Goal: Task Accomplishment & Management: Manage account settings

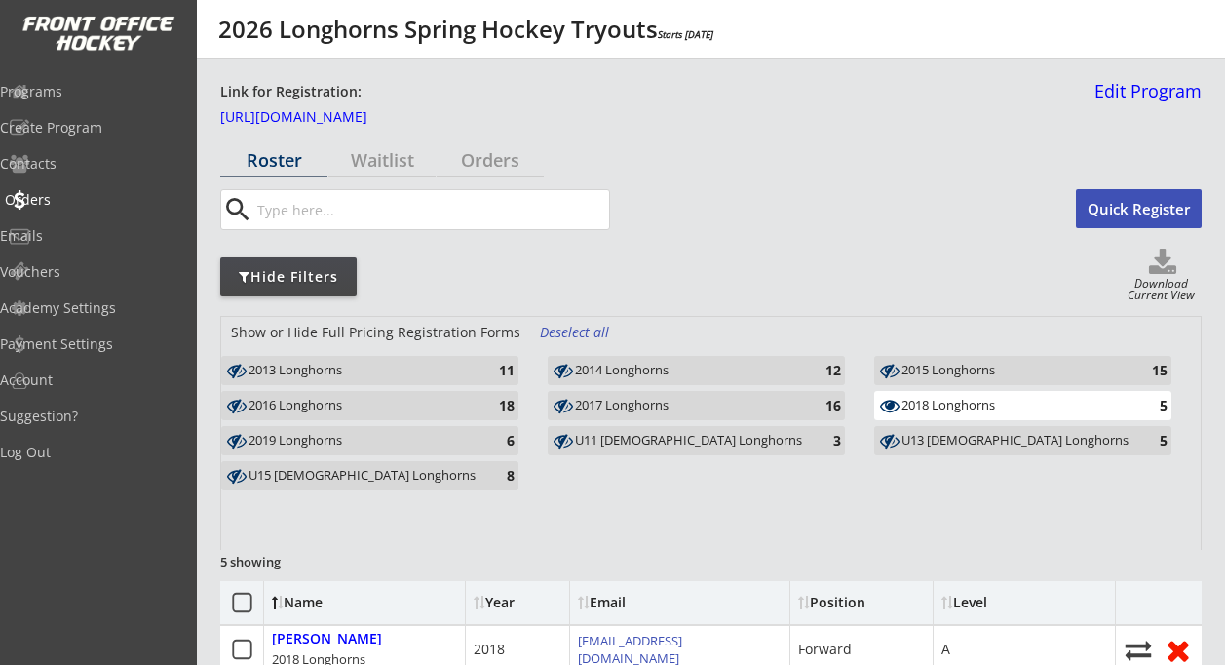
click at [75, 205] on div "Orders" at bounding box center [92, 200] width 175 height 14
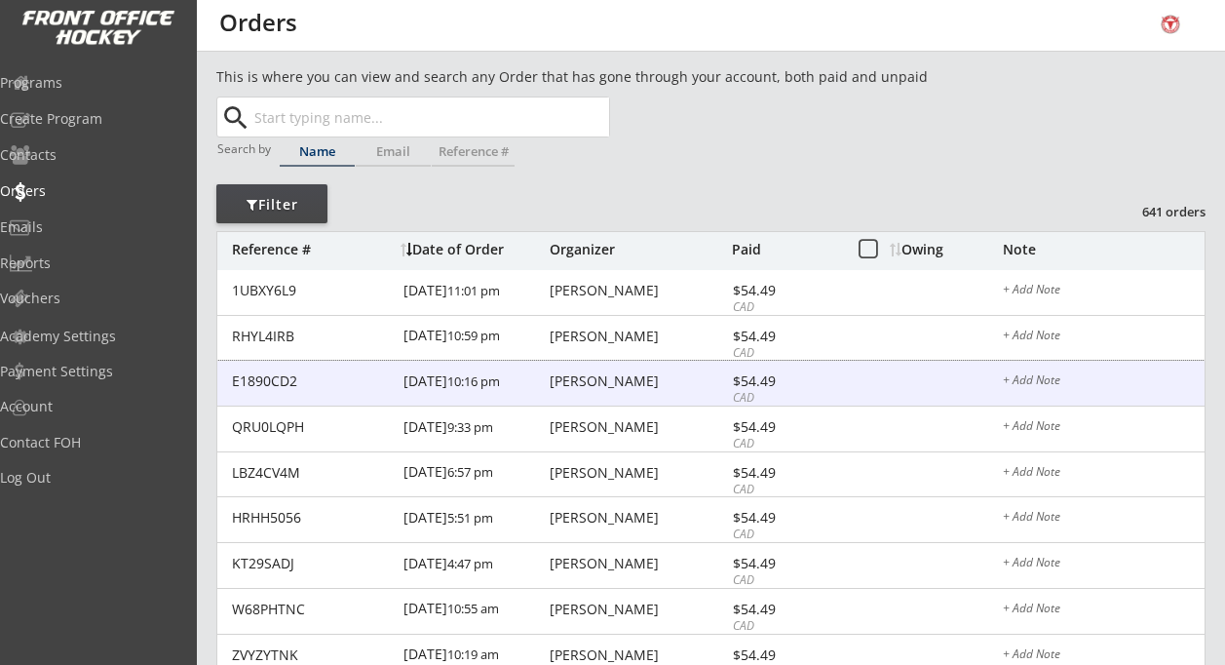
click at [610, 386] on div "Kirsten Pears" at bounding box center [638, 381] width 177 height 14
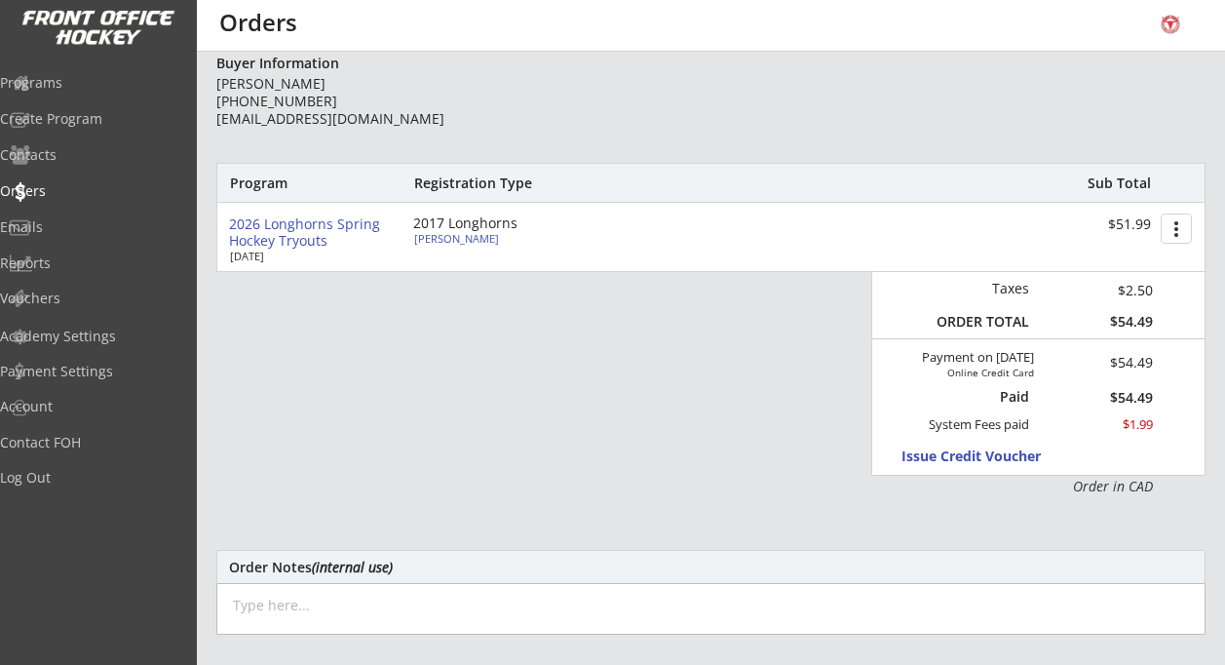
scroll to position [190, 0]
click at [445, 241] on div "Jude Peara" at bounding box center [522, 237] width 217 height 11
select select ""Forward""
select select ""A""
select select ""YM""
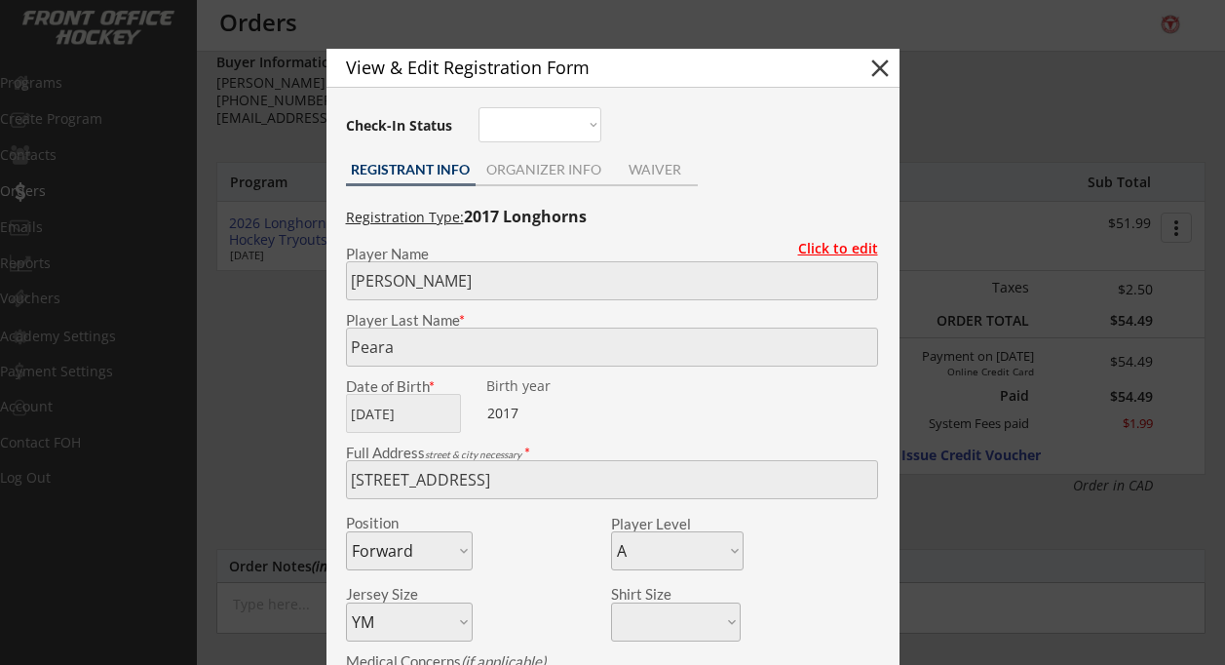
click at [834, 251] on div "Click to edit" at bounding box center [831, 249] width 95 height 14
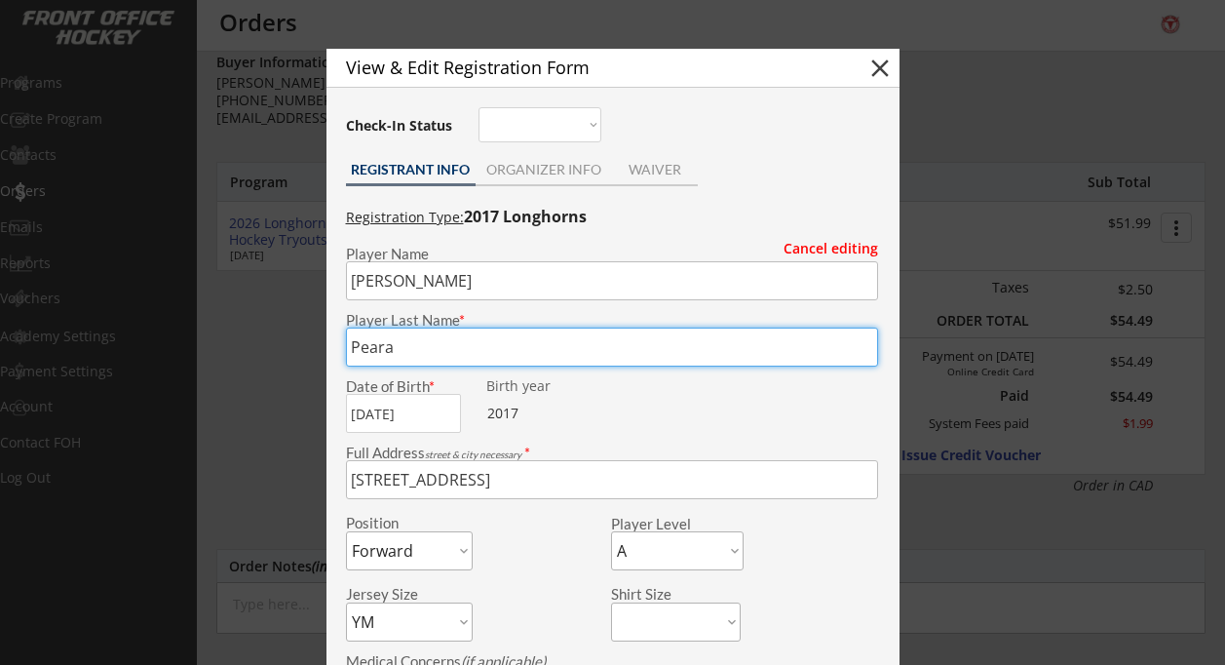
click at [406, 353] on input "input" at bounding box center [612, 347] width 532 height 39
type input "Pears"
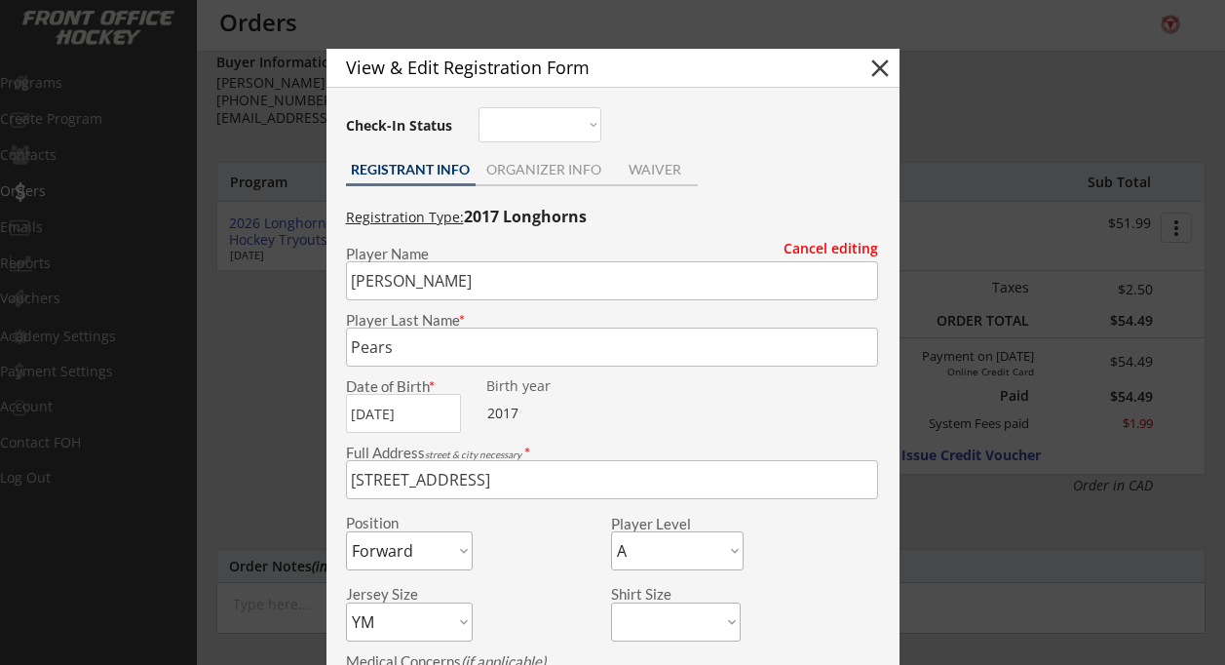
click at [805, 405] on div at bounding box center [745, 406] width 267 height 54
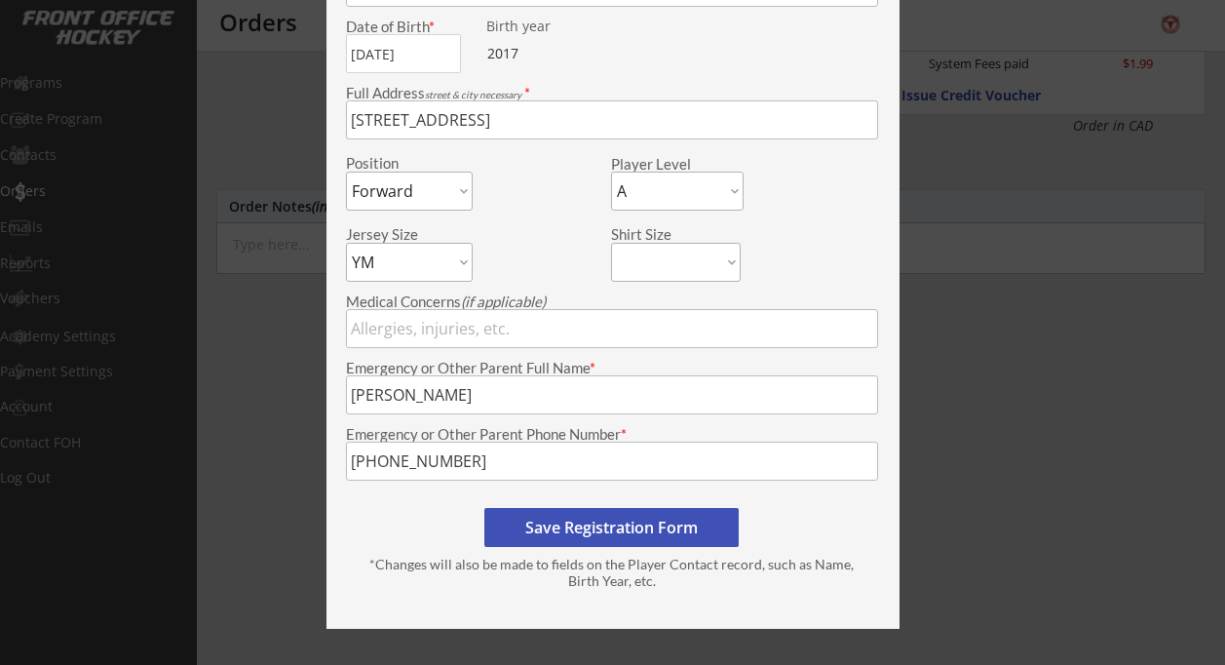
scroll to position [574, 0]
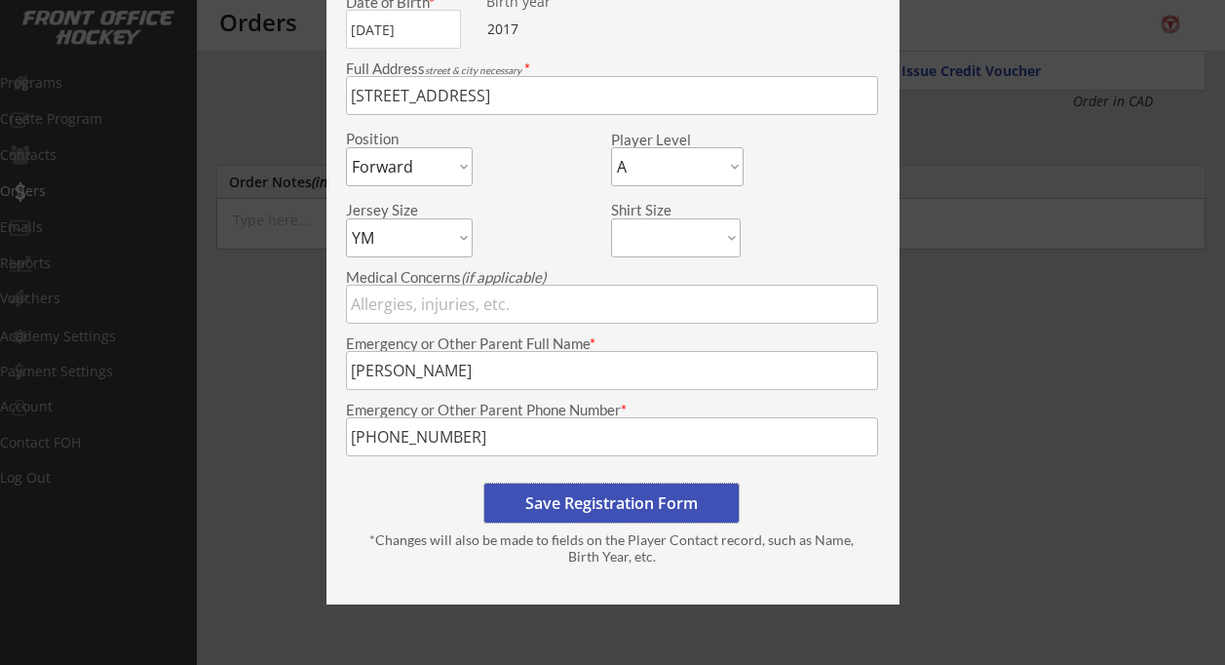
click at [648, 498] on button "Save Registration Form" at bounding box center [611, 502] width 254 height 39
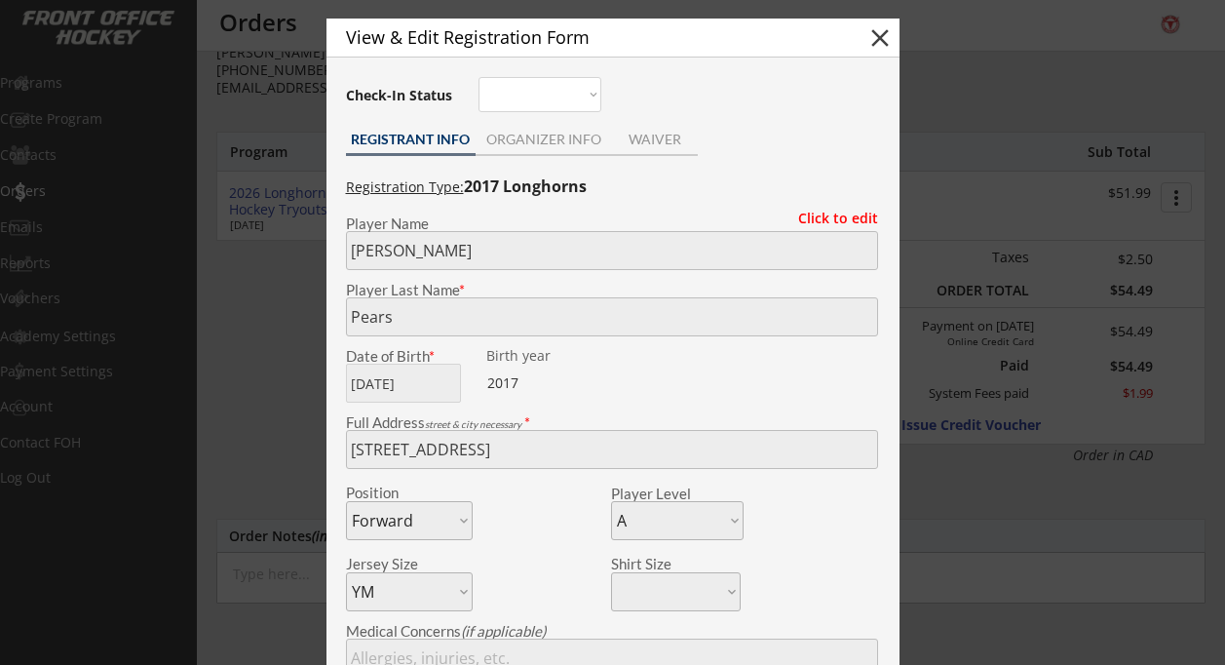
scroll to position [0, 0]
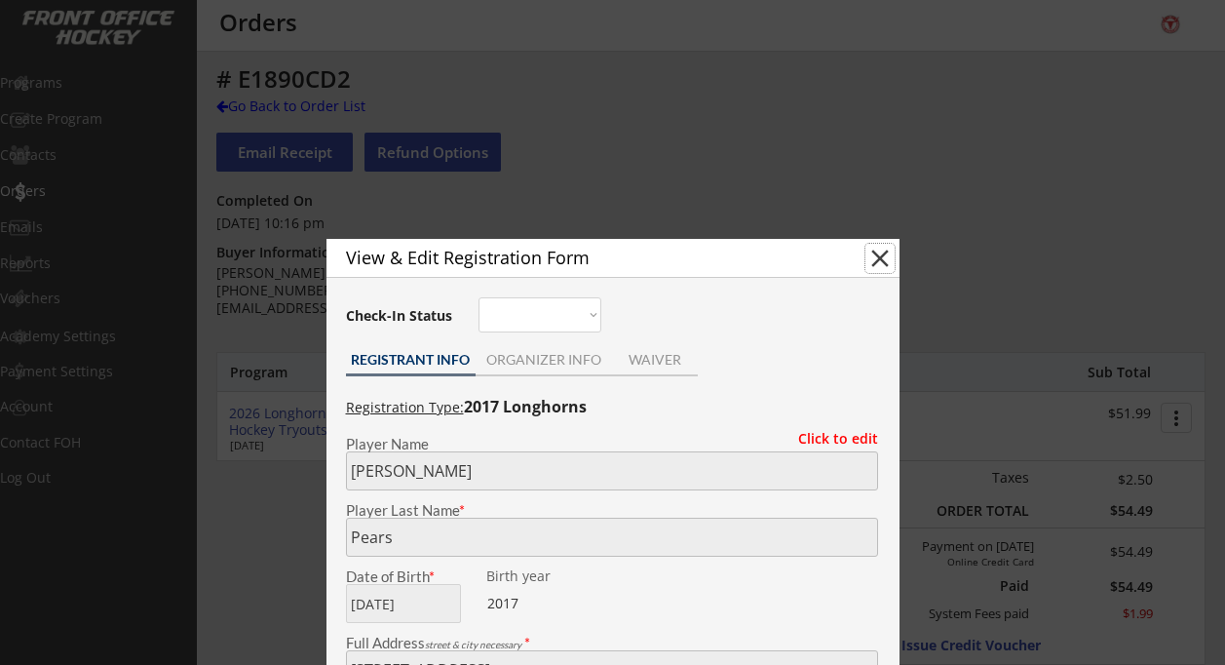
click at [880, 256] on button "close" at bounding box center [880, 258] width 29 height 29
select select ""PLACEHOLDER_1427118222253""
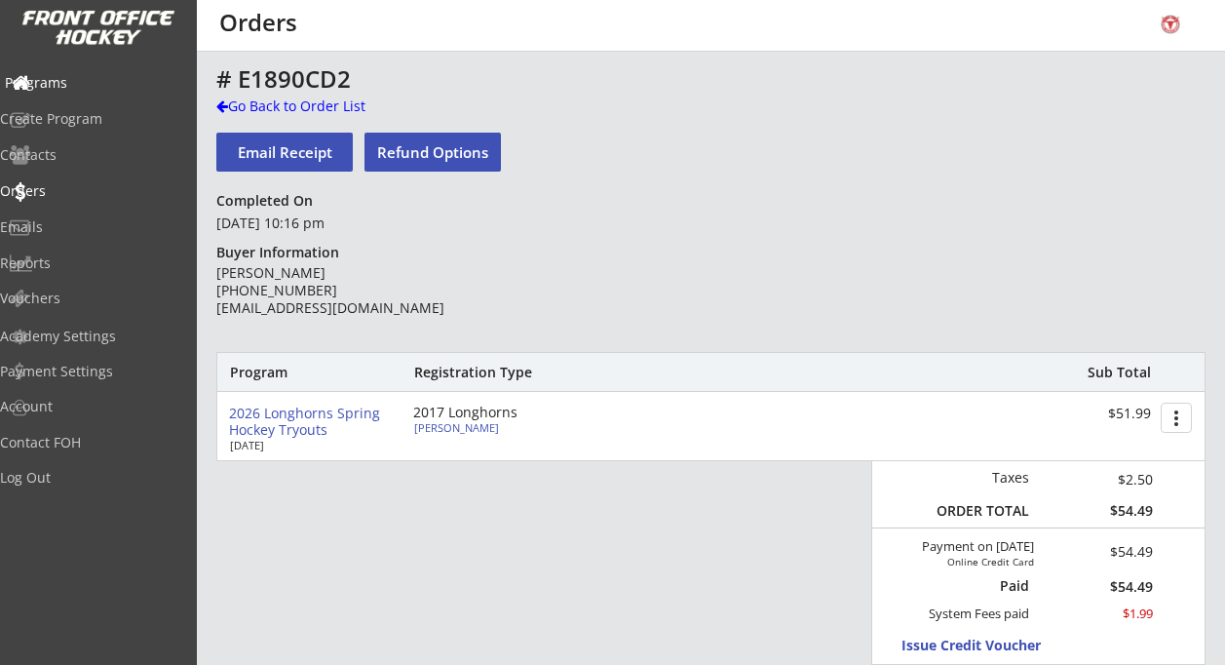
click at [91, 83] on div "Programs" at bounding box center [92, 83] width 175 height 14
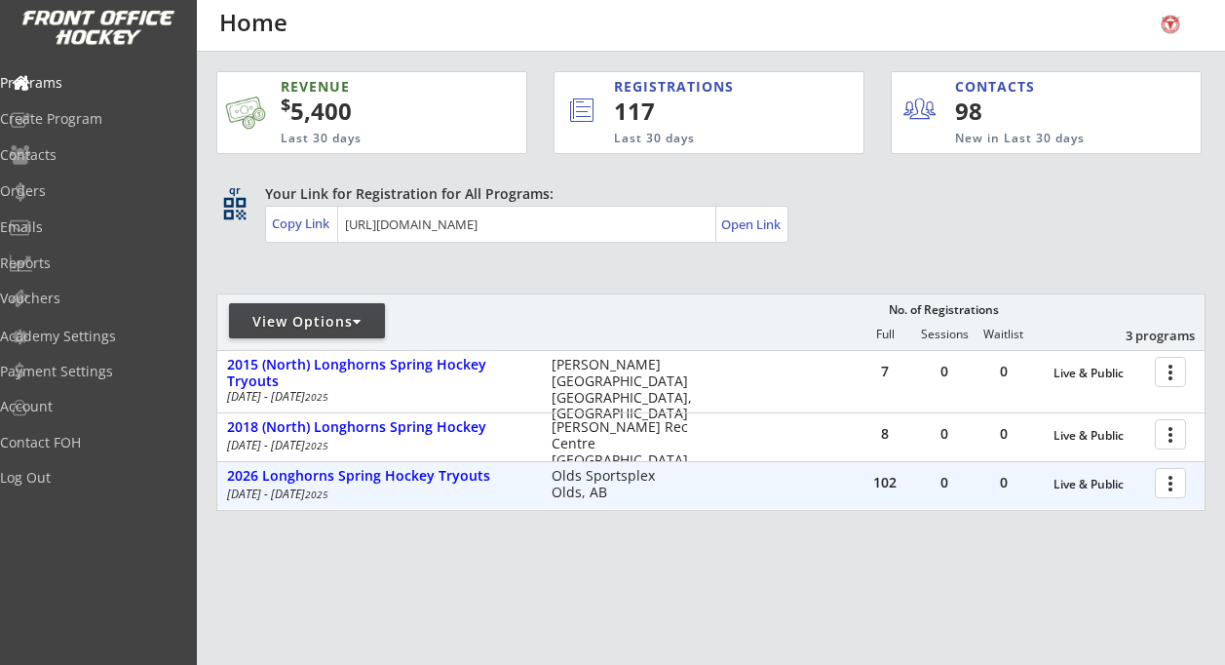
click at [1169, 476] on div at bounding box center [1174, 482] width 34 height 34
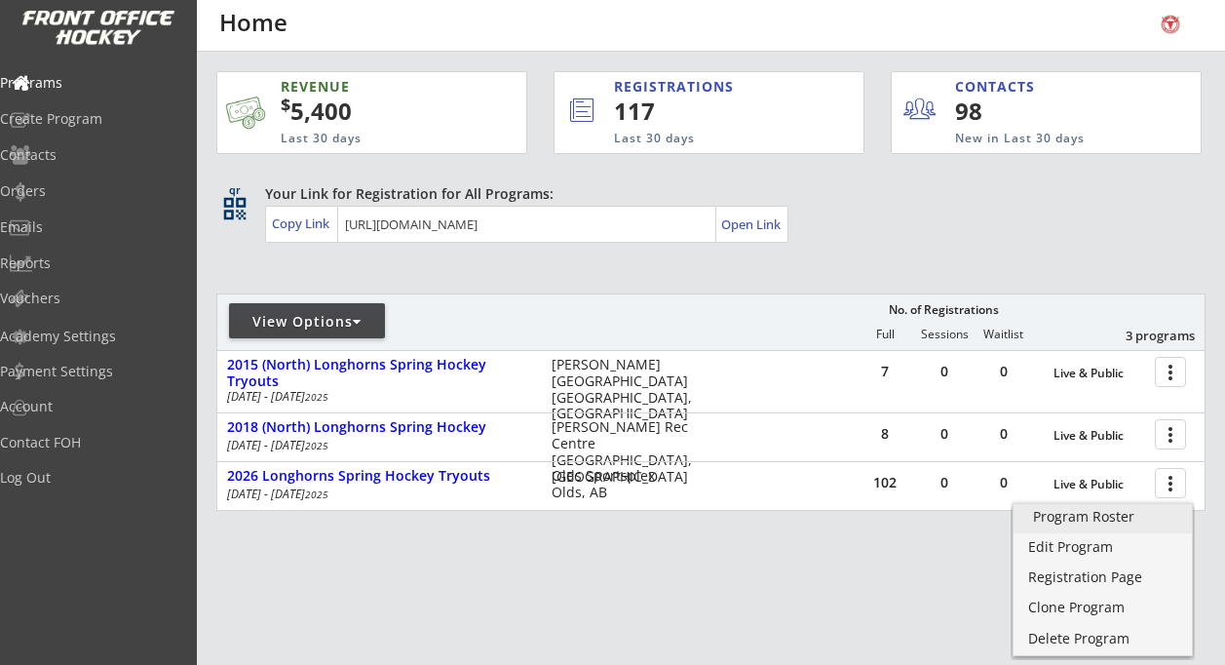
click at [1118, 517] on div "Program Roster" at bounding box center [1102, 517] width 139 height 14
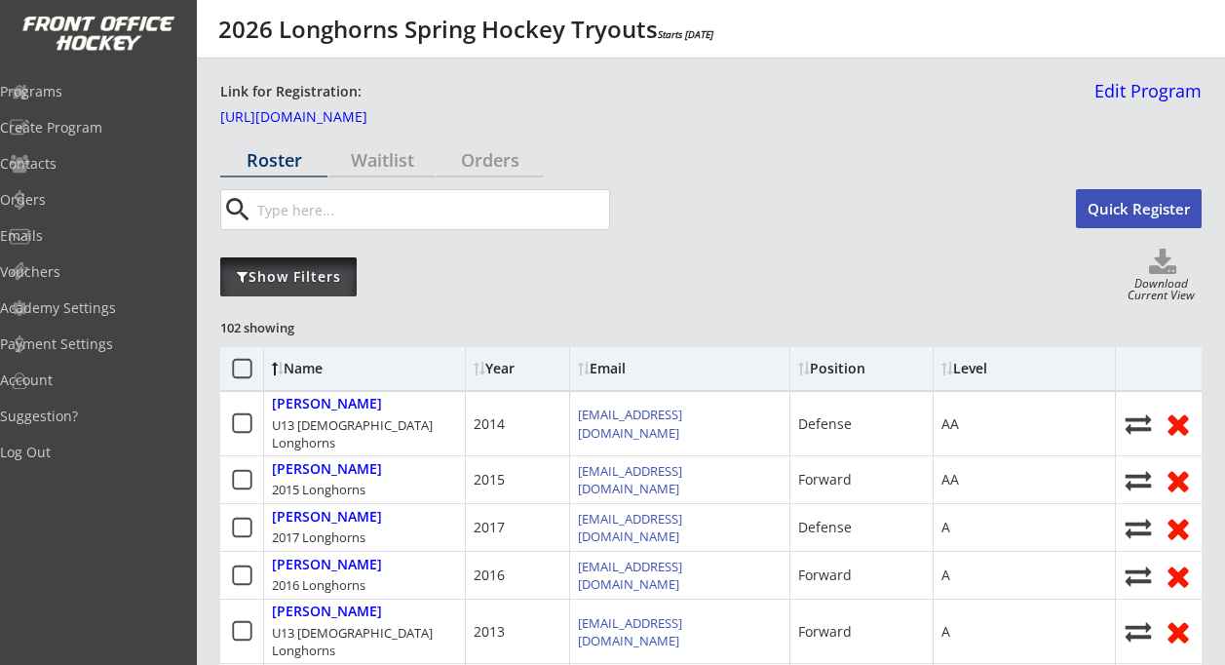
click at [313, 284] on div "Show Filters" at bounding box center [288, 276] width 136 height 19
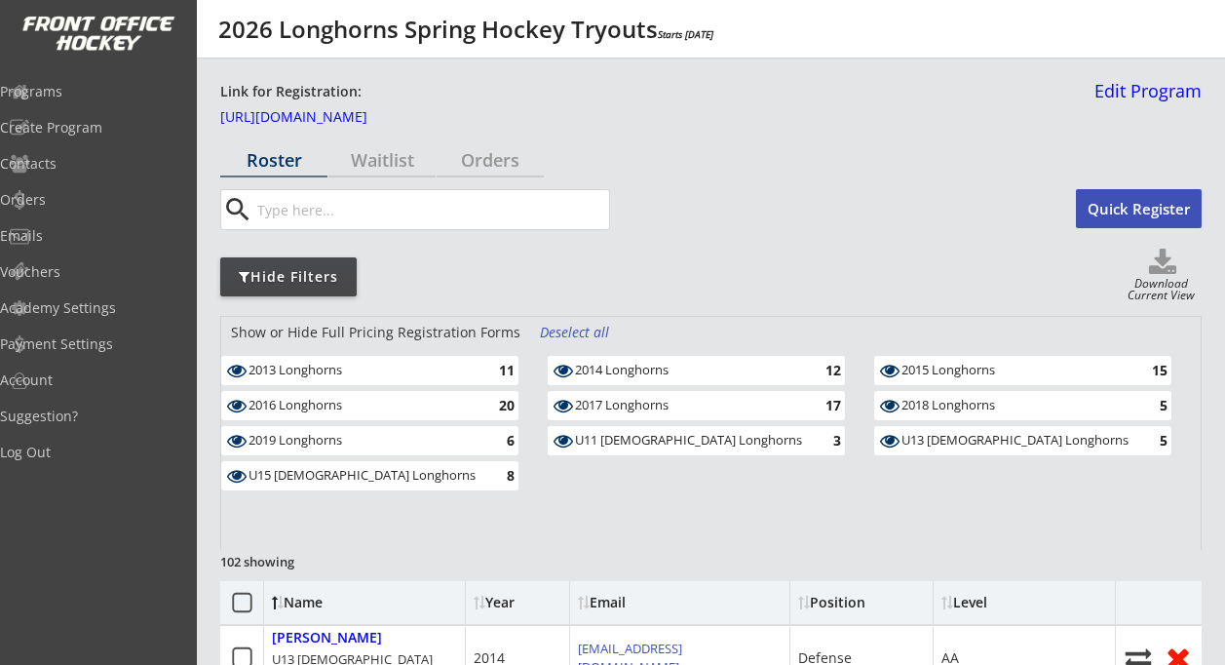
click at [587, 327] on div "Deselect all" at bounding box center [576, 332] width 72 height 19
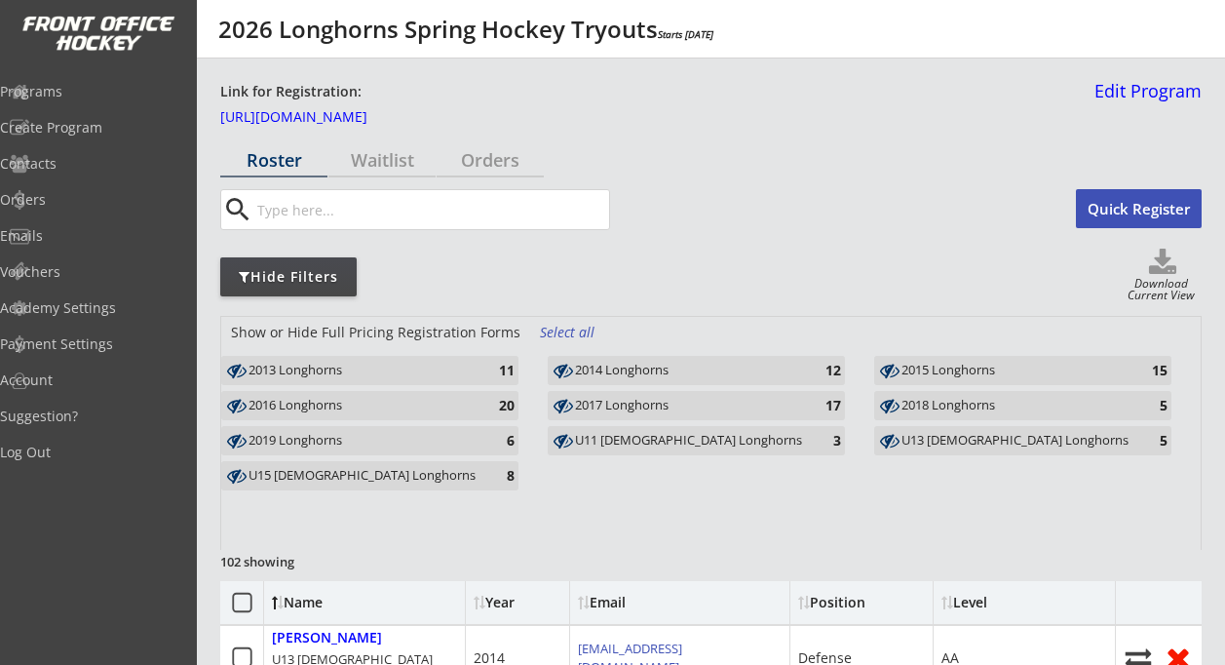
click at [890, 406] on use at bounding box center [889, 406] width 19 height 15
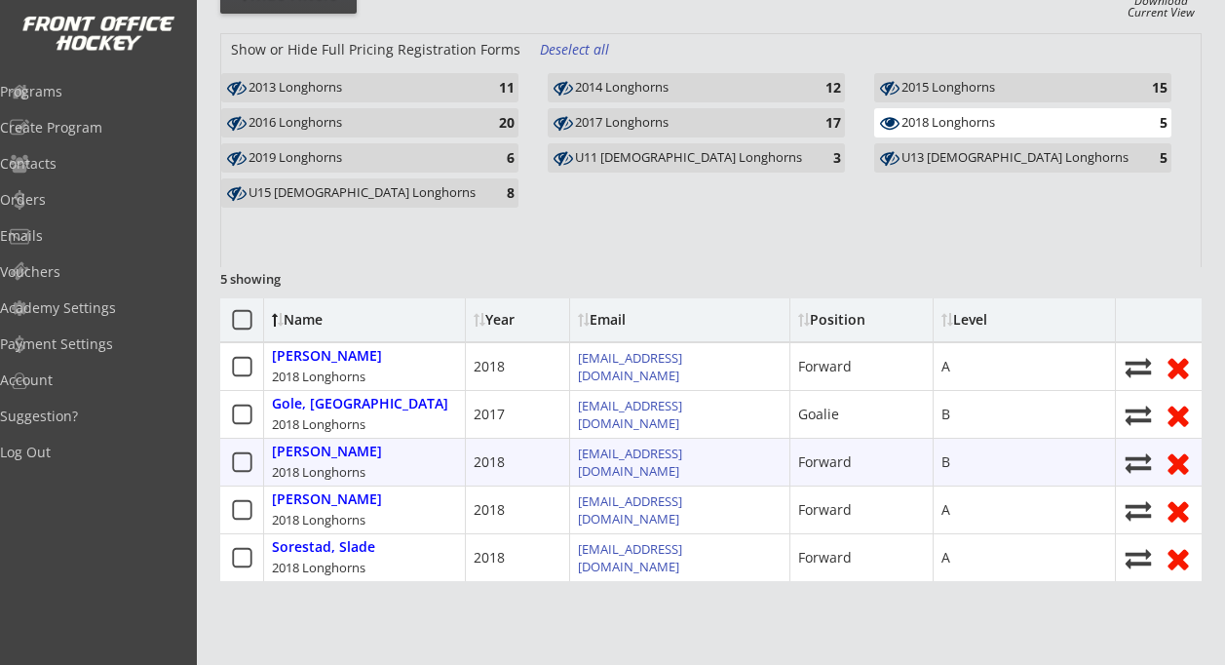
scroll to position [284, 0]
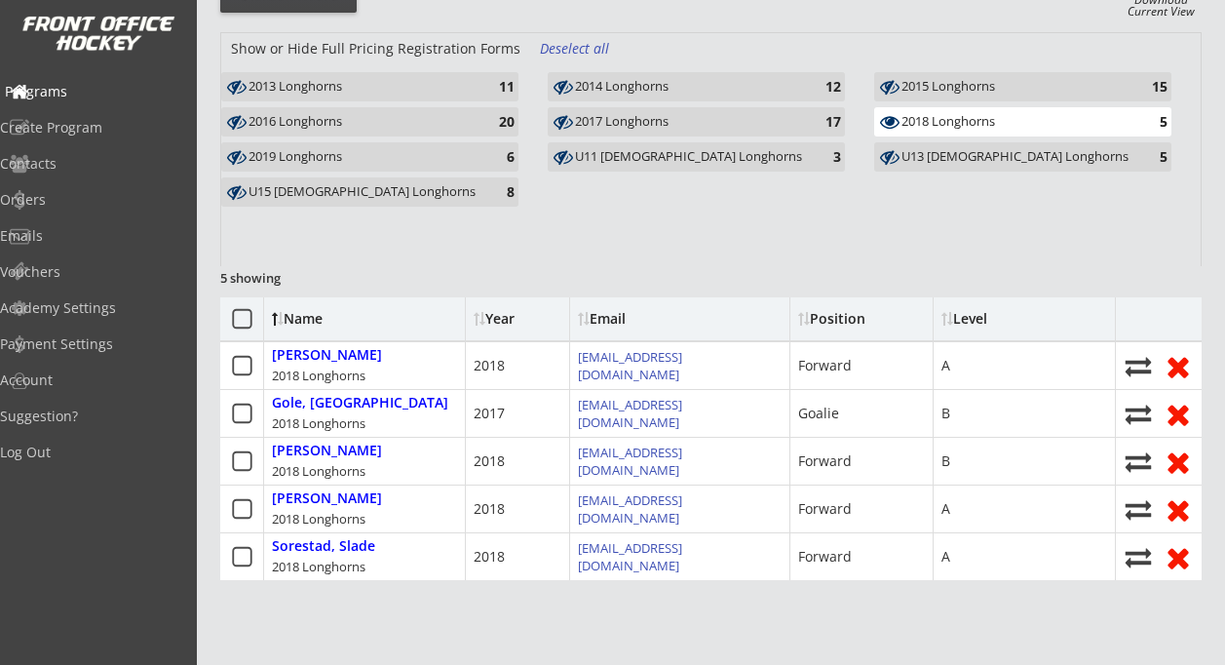
click at [80, 95] on div "Programs" at bounding box center [92, 92] width 175 height 14
